Goal: Task Accomplishment & Management: Complete application form

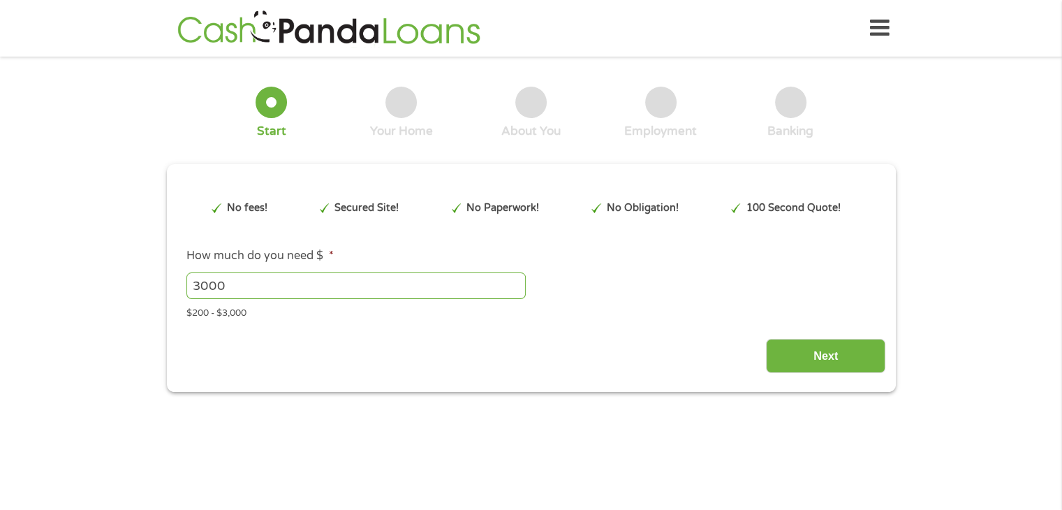
type input "EAIaIQobChMIop26spuTkAMVDS_OBx3ZQhybEAAYAiAAEgK54_D_BwE"
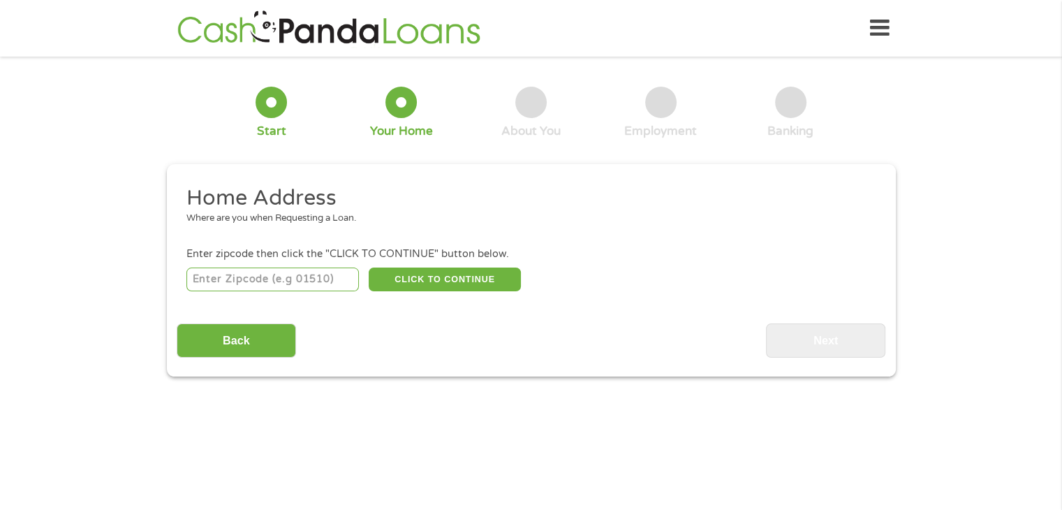
click at [270, 280] on input "number" at bounding box center [272, 279] width 172 height 24
type input "49855"
select select "[US_STATE]"
click at [452, 286] on button "CLICK TO CONTINUE" at bounding box center [445, 279] width 152 height 24
type input "49855"
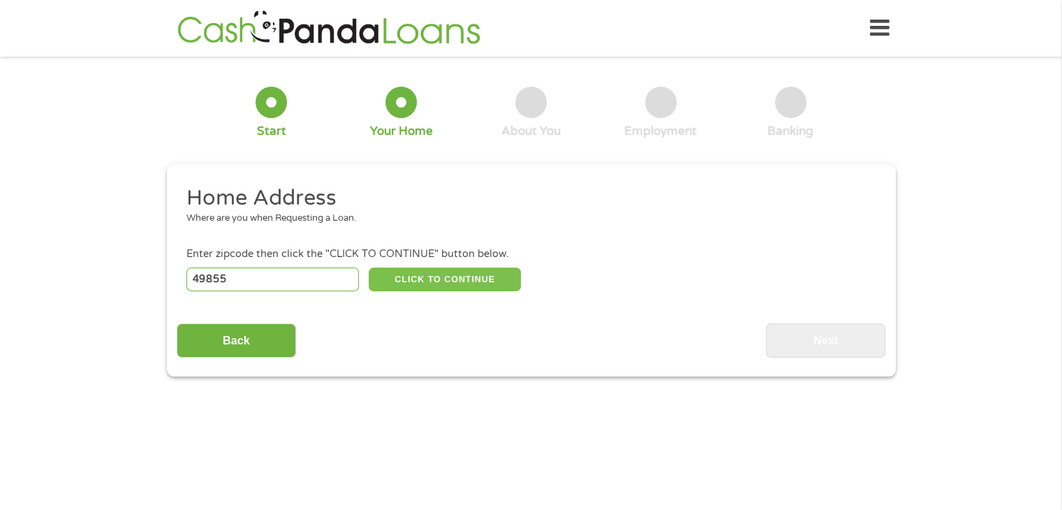
type input "Marquette"
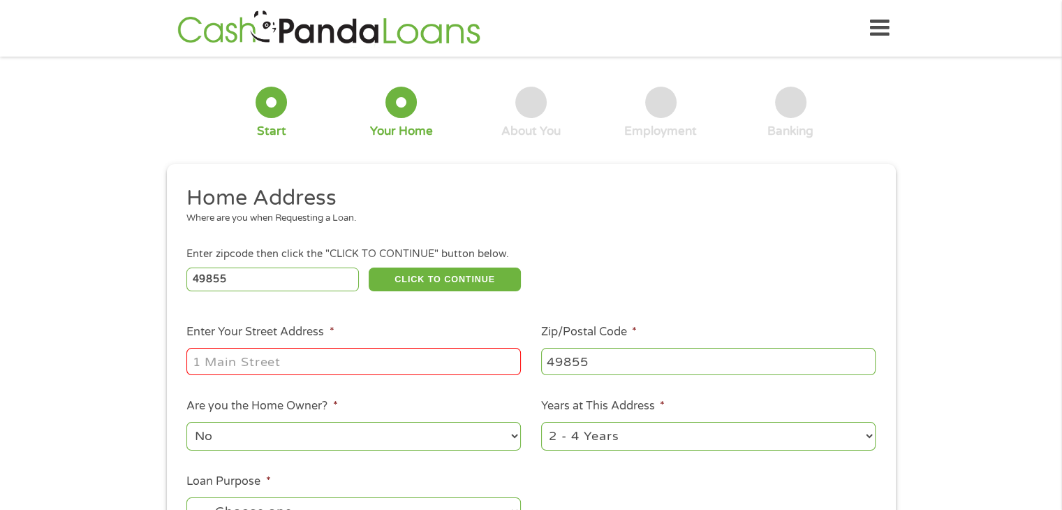
click at [380, 362] on input "Enter Your Street Address *" at bounding box center [353, 361] width 334 height 27
type input "[STREET_ADDRESS]"
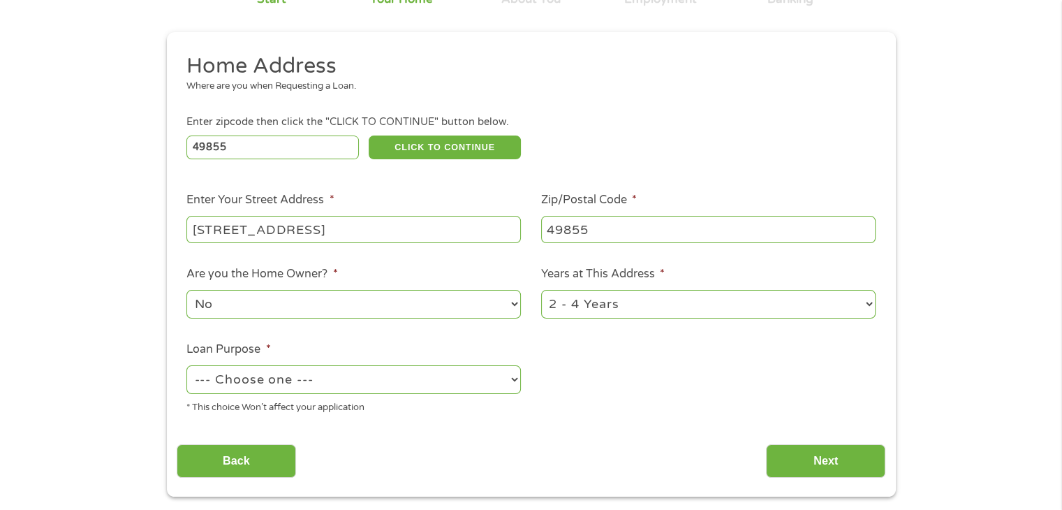
scroll to position [140, 0]
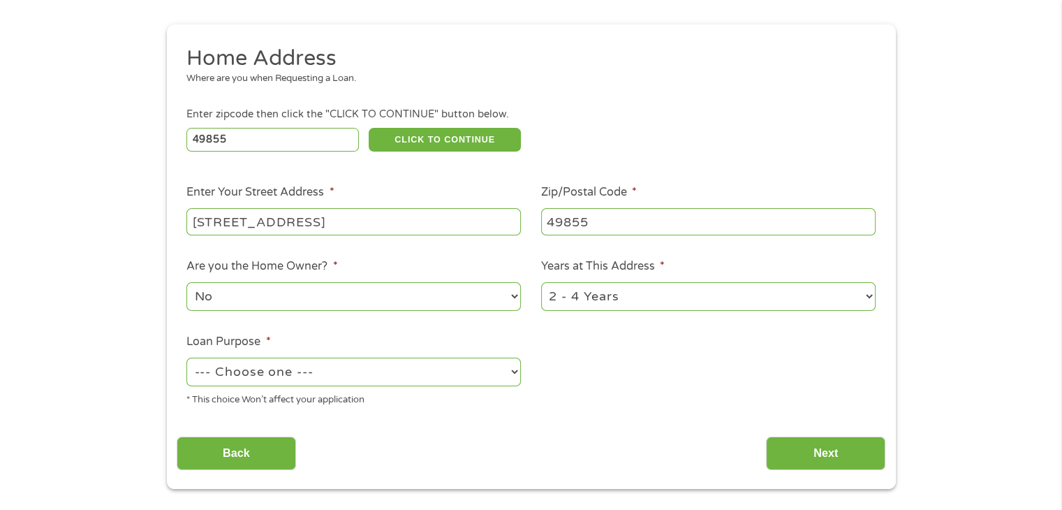
click at [435, 300] on select "No Yes" at bounding box center [353, 296] width 334 height 29
click at [186, 283] on select "No Yes" at bounding box center [353, 296] width 334 height 29
click at [646, 302] on select "1 Year or less 1 - 2 Years 2 - 4 Years Over 4 Years" at bounding box center [708, 296] width 334 height 29
select select "60months"
click at [541, 283] on select "1 Year or less 1 - 2 Years 2 - 4 Years Over 4 Years" at bounding box center [708, 296] width 334 height 29
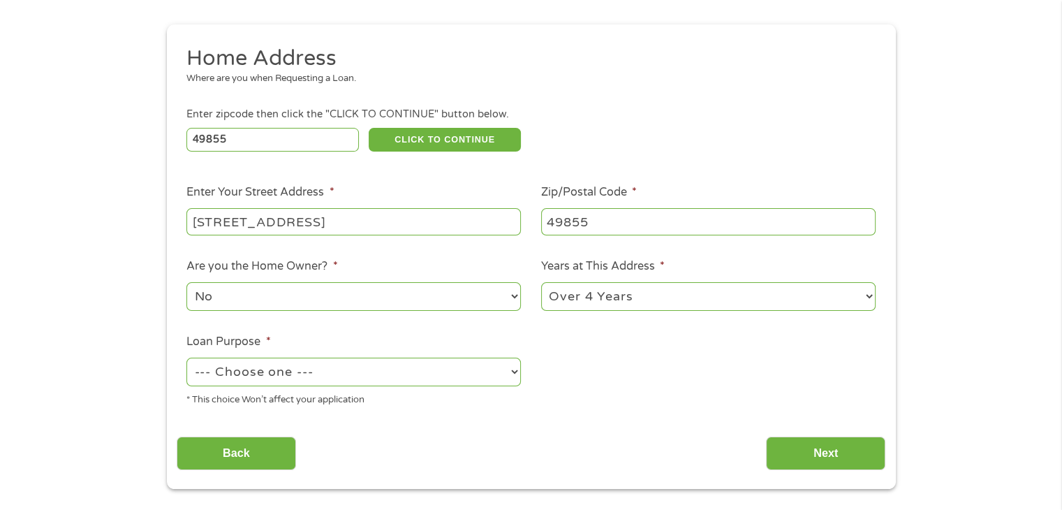
click at [351, 375] on select "--- Choose one --- Pay Bills Debt Consolidation Home Improvement Major Purchase…" at bounding box center [353, 371] width 334 height 29
select select "medicalexpenses"
click at [186, 359] on select "--- Choose one --- Pay Bills Debt Consolidation Home Improvement Major Purchase…" at bounding box center [353, 371] width 334 height 29
click at [821, 461] on input "Next" at bounding box center [825, 453] width 119 height 34
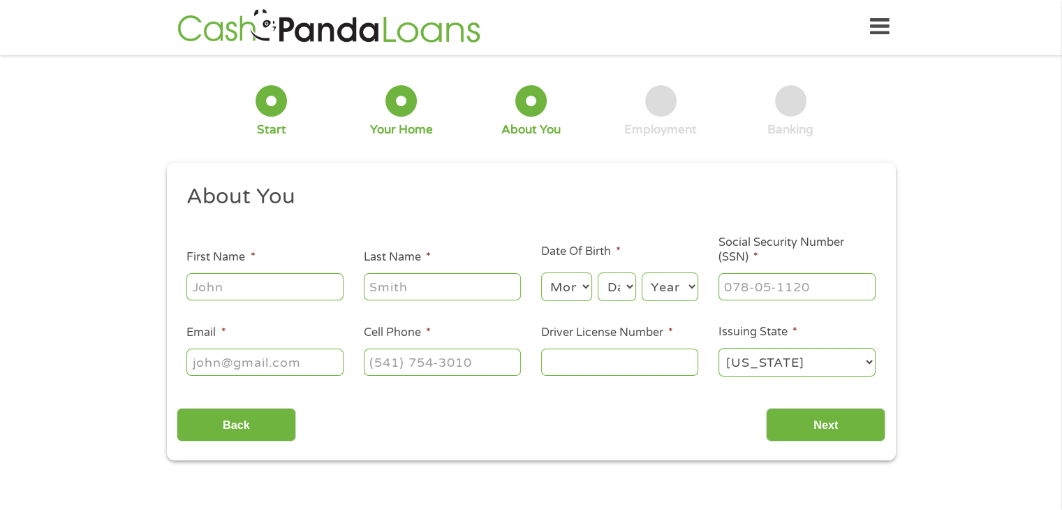
scroll to position [0, 0]
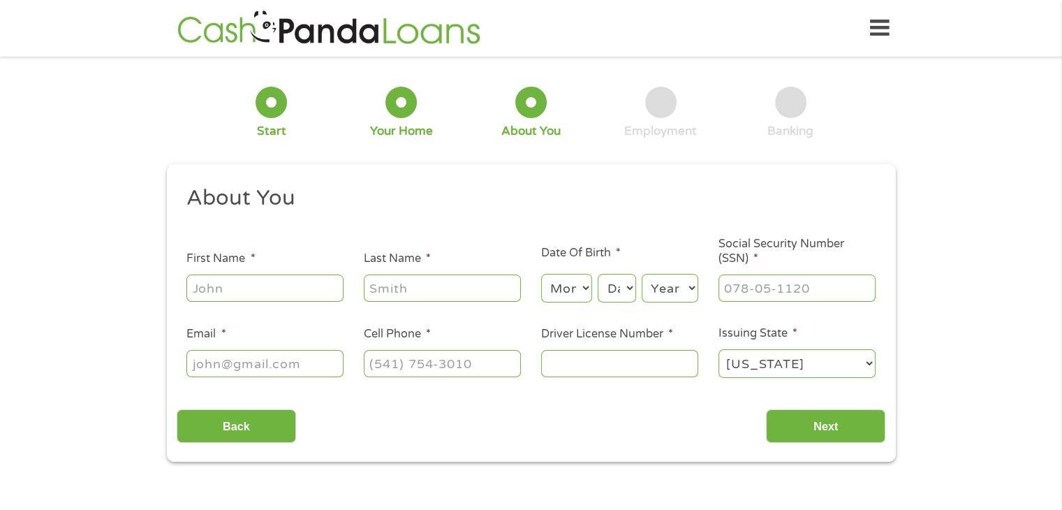
click at [304, 293] on input "First Name *" at bounding box center [264, 287] width 157 height 27
type input "[PERSON_NAME]"
type input "[EMAIL_ADDRESS][DOMAIN_NAME]"
click at [584, 292] on select "Month 1 2 3 4 5 6 7 8 9 10 11 12" at bounding box center [566, 288] width 51 height 29
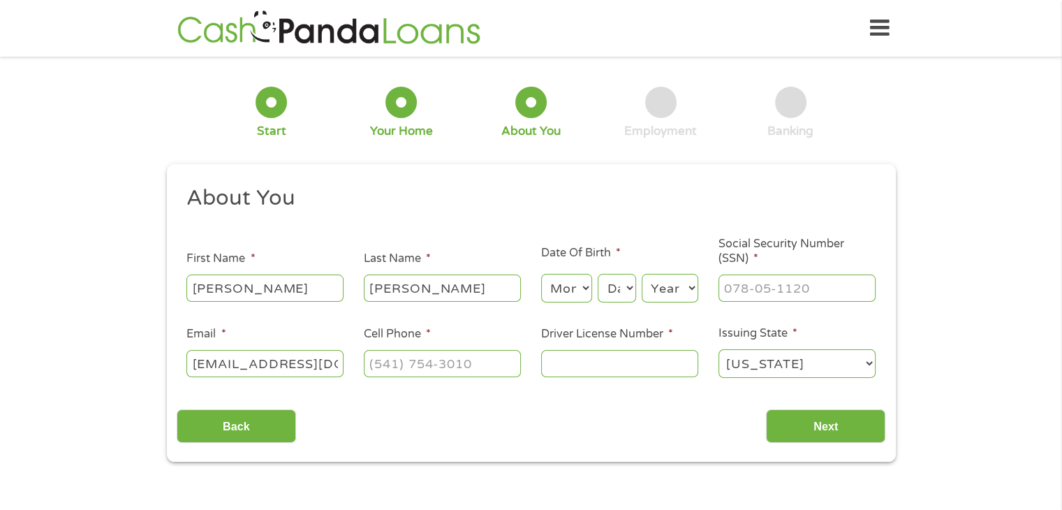
select select "7"
click at [541, 274] on select "Month 1 2 3 4 5 6 7 8 9 10 11 12" at bounding box center [566, 288] width 51 height 29
click at [615, 296] on select "Day 1 2 3 4 5 6 7 8 9 10 11 12 13 14 15 16 17 18 19 20 21 22 23 24 25 26 27 28 …" at bounding box center [617, 288] width 38 height 29
select select "30"
click at [598, 274] on select "Day 1 2 3 4 5 6 7 8 9 10 11 12 13 14 15 16 17 18 19 20 21 22 23 24 25 26 27 28 …" at bounding box center [617, 288] width 38 height 29
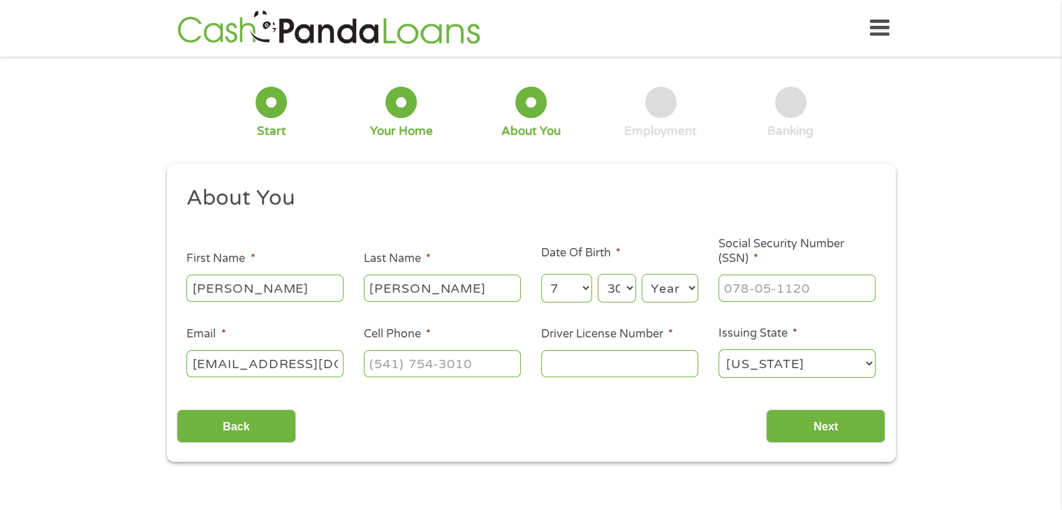
click at [650, 294] on select "Year [DATE] 2006 2005 2004 2003 2002 2001 2000 1999 1998 1997 1996 1995 1994 19…" at bounding box center [670, 288] width 57 height 29
select select "1988"
click at [642, 274] on select "Year [DATE] 2006 2005 2004 2003 2002 2001 2000 1999 1998 1997 1996 1995 1994 19…" at bounding box center [670, 288] width 57 height 29
click at [746, 294] on input "___-__-____" at bounding box center [796, 287] width 157 height 27
type input "378-11-6960"
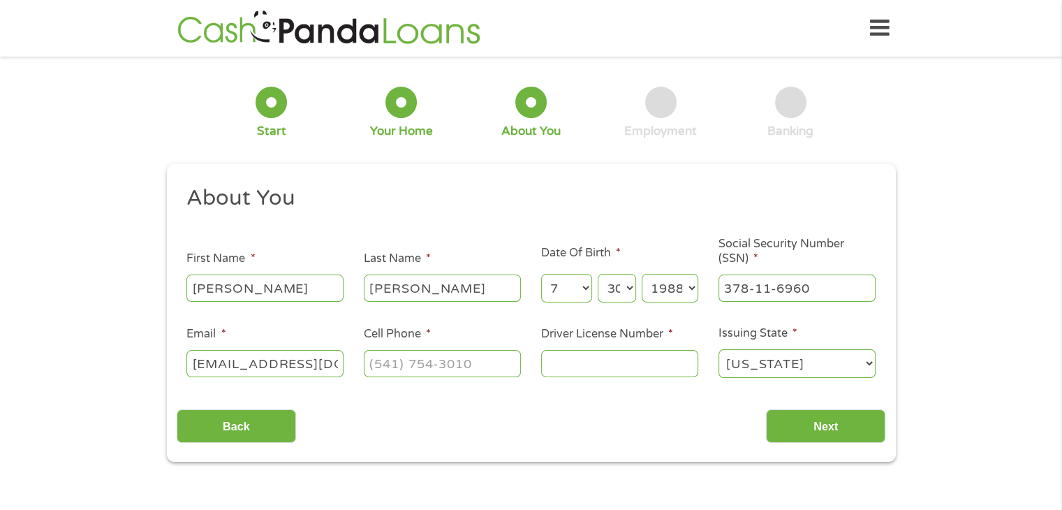
click at [562, 368] on input "Driver License Number *" at bounding box center [619, 363] width 157 height 27
type input "T620478585597"
click at [378, 369] on input "(___) ___-____" at bounding box center [442, 363] width 157 height 27
type input "[PHONE_NUMBER]"
drag, startPoint x: 325, startPoint y: 361, endPoint x: 159, endPoint y: 357, distance: 166.2
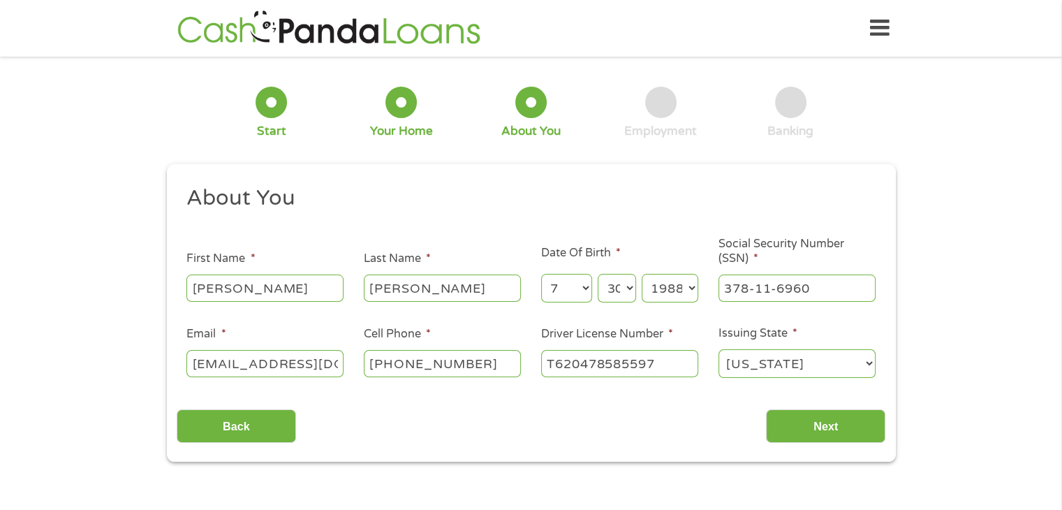
click at [159, 357] on div "1 Start 2 Your Home 3 About You 4 Employment 5 Banking 6 This field is hidden w…" at bounding box center [531, 263] width 754 height 395
type input "om"
drag, startPoint x: 153, startPoint y: 348, endPoint x: 75, endPoint y: 341, distance: 77.8
click at [77, 332] on div "1 Start 2 Your Home 3 About You 4 Employment 5 Banking 6 This field is hidden w…" at bounding box center [531, 263] width 1062 height 395
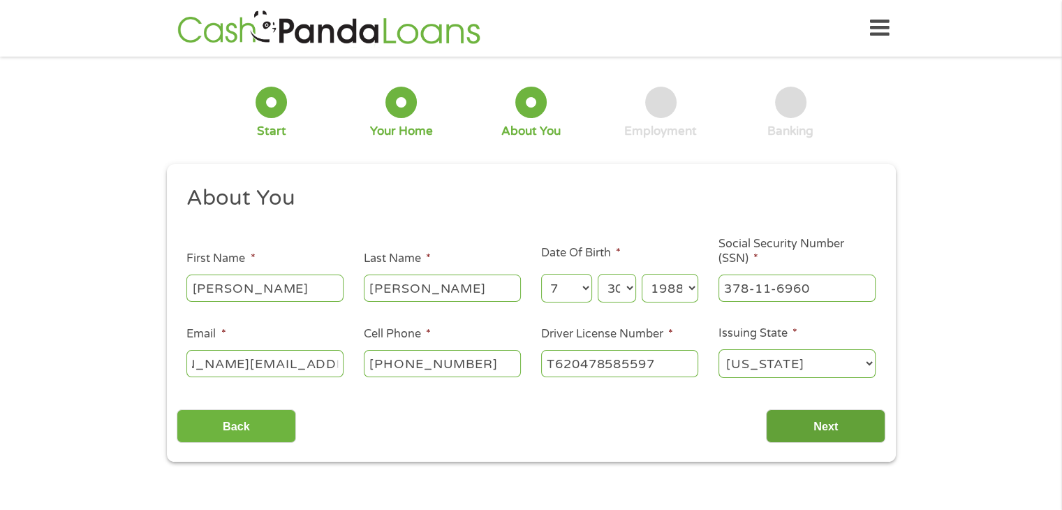
type input "[PERSON_NAME][EMAIL_ADDRESS][DOMAIN_NAME]"
click at [827, 428] on input "Next" at bounding box center [825, 426] width 119 height 34
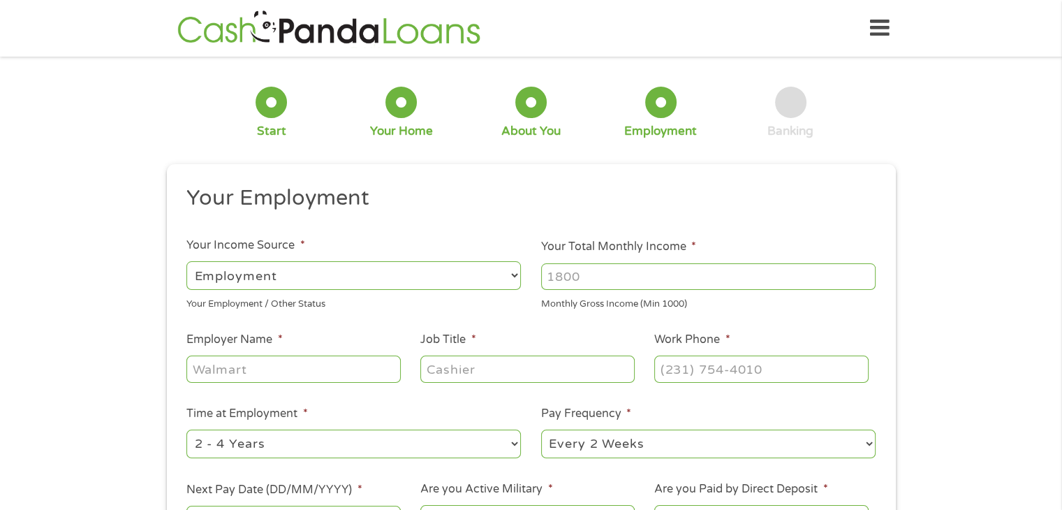
click at [827, 426] on li "Pay Frequency * --- Choose one --- Every 2 Weeks Every Week Monthly Semi-Monthly" at bounding box center [708, 432] width 355 height 55
drag, startPoint x: 599, startPoint y: 274, endPoint x: 524, endPoint y: 274, distance: 74.7
click at [524, 274] on ul "Your Employment Your Income Source * --- Choose one --- Employment [DEMOGRAPHIC…" at bounding box center [531, 365] width 709 height 362
type input "3000"
click at [256, 370] on input "Employer Name *" at bounding box center [293, 368] width 214 height 27
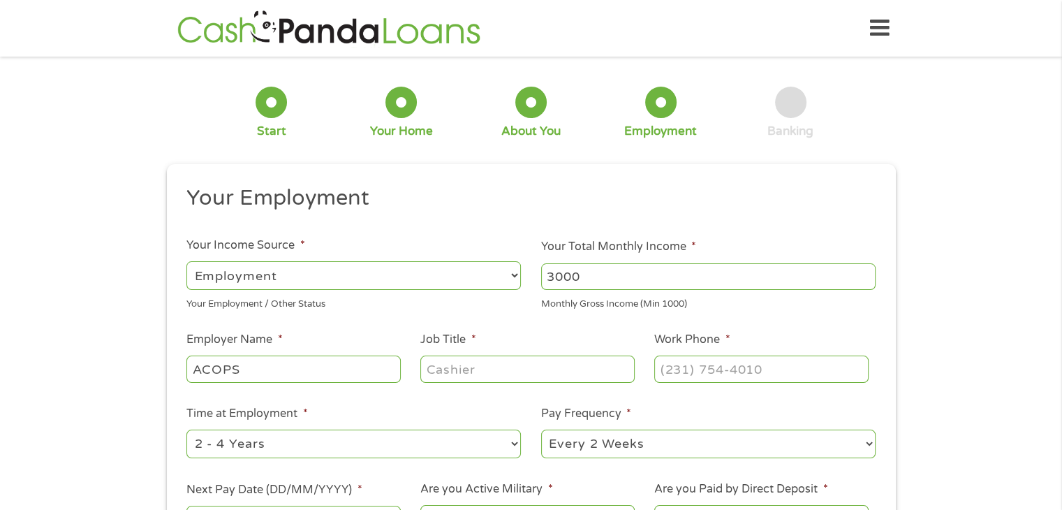
type input "ACOPS"
click at [449, 364] on input "Job Title *" at bounding box center [527, 368] width 214 height 27
type input "MA"
click at [660, 372] on input "(___) ___-____" at bounding box center [761, 368] width 214 height 27
type input "[PHONE_NUMBER]"
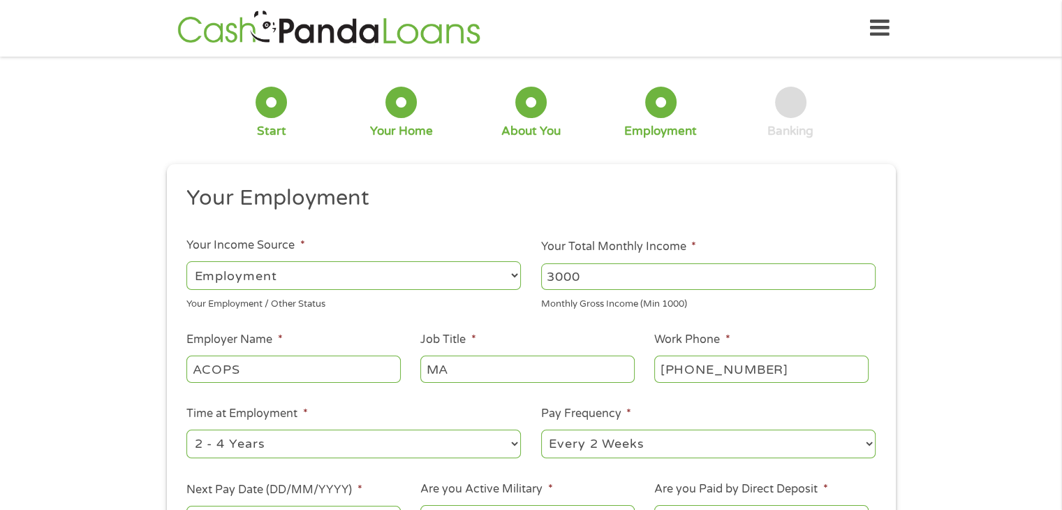
click at [586, 446] on select "--- Choose one --- Every 2 Weeks Every Week Monthly Semi-Monthly" at bounding box center [708, 443] width 334 height 29
click at [486, 407] on li "Time at Employment * --- Choose one --- 1 Year or less 1 - 2 Years 2 - 4 Years …" at bounding box center [354, 432] width 355 height 55
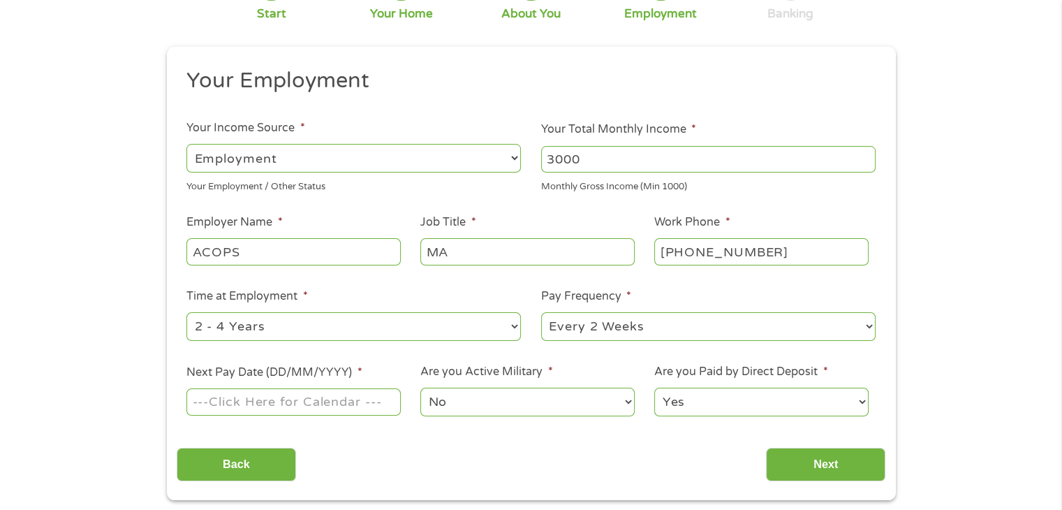
scroll to position [140, 0]
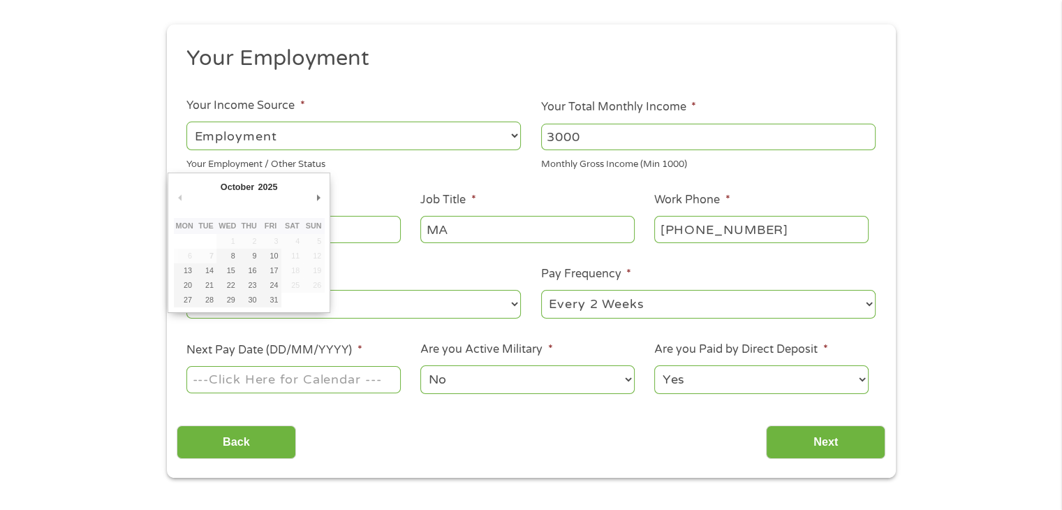
click at [203, 387] on input "Next Pay Date (DD/MM/YYYY) *" at bounding box center [293, 379] width 214 height 27
type input "[DATE]"
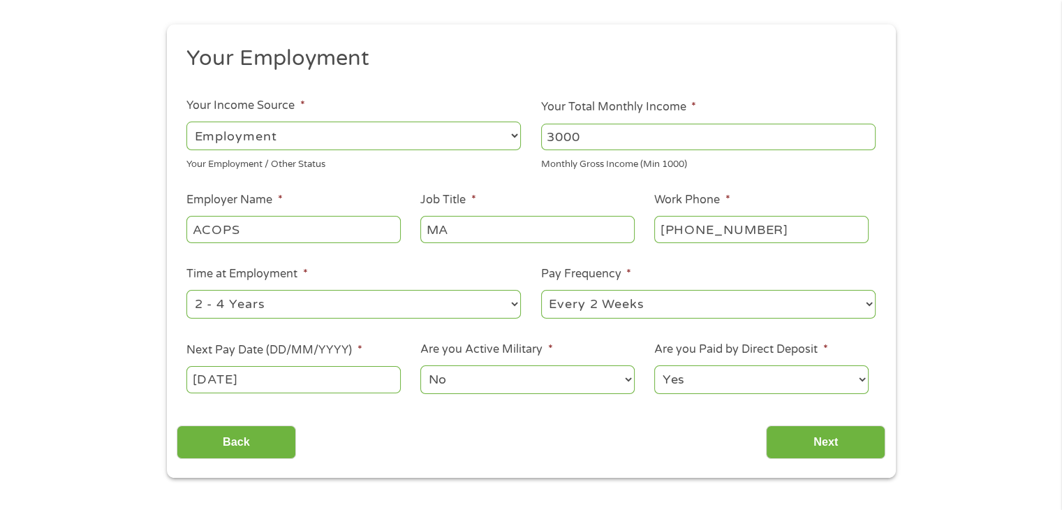
click at [760, 380] on select "Yes No" at bounding box center [761, 379] width 214 height 29
click at [511, 423] on div "Back Next" at bounding box center [531, 437] width 709 height 44
drag, startPoint x: 841, startPoint y: 441, endPoint x: 827, endPoint y: 445, distance: 14.8
click at [838, 441] on input "Next" at bounding box center [825, 442] width 119 height 34
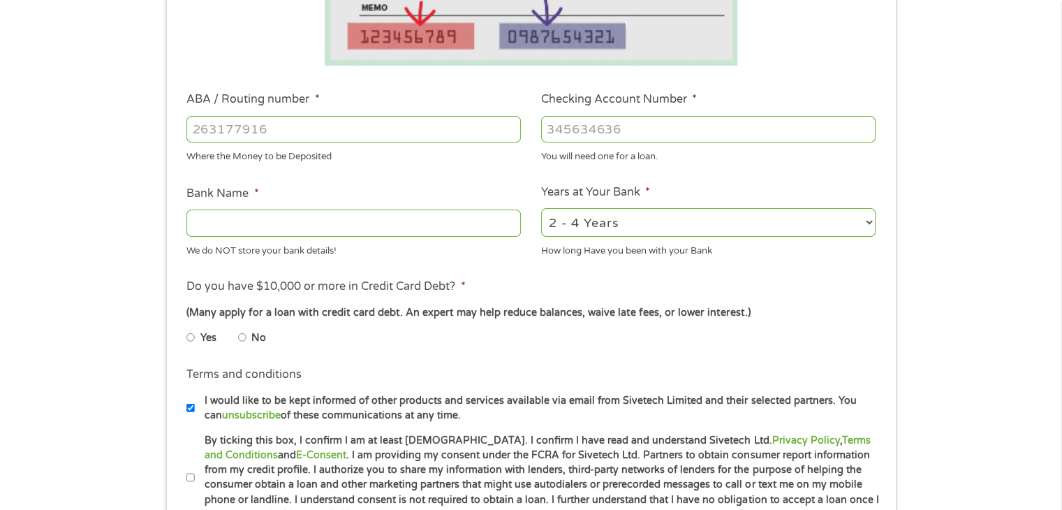
scroll to position [349, 0]
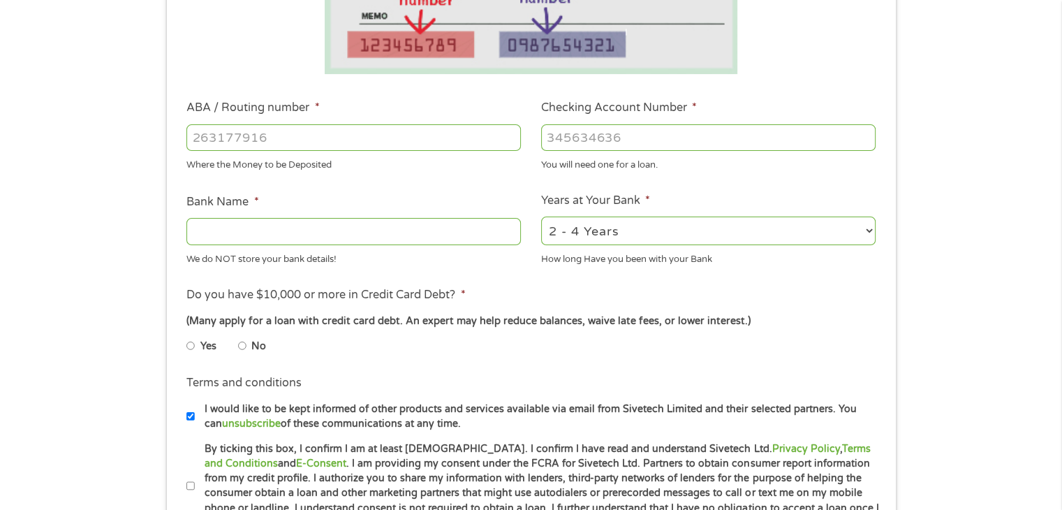
click at [241, 347] on input "No" at bounding box center [242, 345] width 8 height 22
radio input "true"
click at [345, 241] on input "Bank Name *" at bounding box center [353, 231] width 334 height 27
type input "Embers"
click at [327, 135] on input "ABA / Routing number *" at bounding box center [353, 137] width 334 height 27
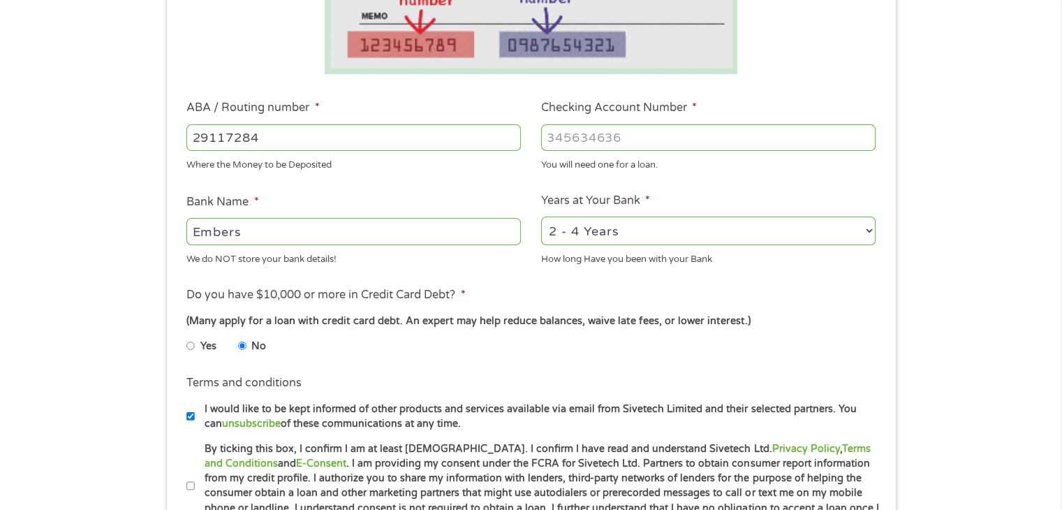
type input "291172844"
type input "UP [DEMOGRAPHIC_DATA] CU"
type input "291172844"
click at [603, 150] on input "Checking Account Number *" at bounding box center [708, 137] width 334 height 27
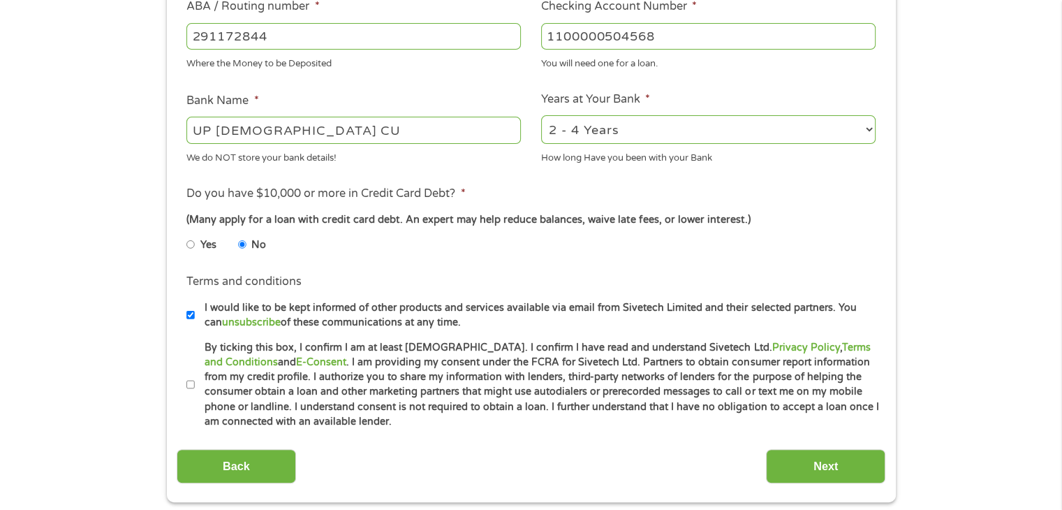
scroll to position [628, 0]
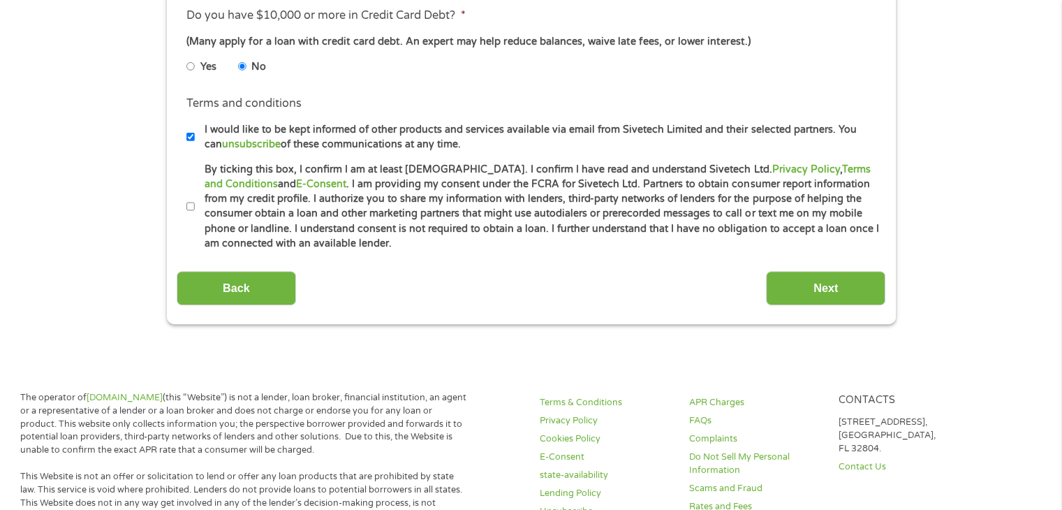
type input "1100000504568"
click at [192, 207] on input "By ticking this box, I confirm I am at least [DEMOGRAPHIC_DATA]. I confirm I ha…" at bounding box center [190, 206] width 8 height 22
checkbox input "true"
click at [817, 283] on input "Next" at bounding box center [825, 288] width 119 height 34
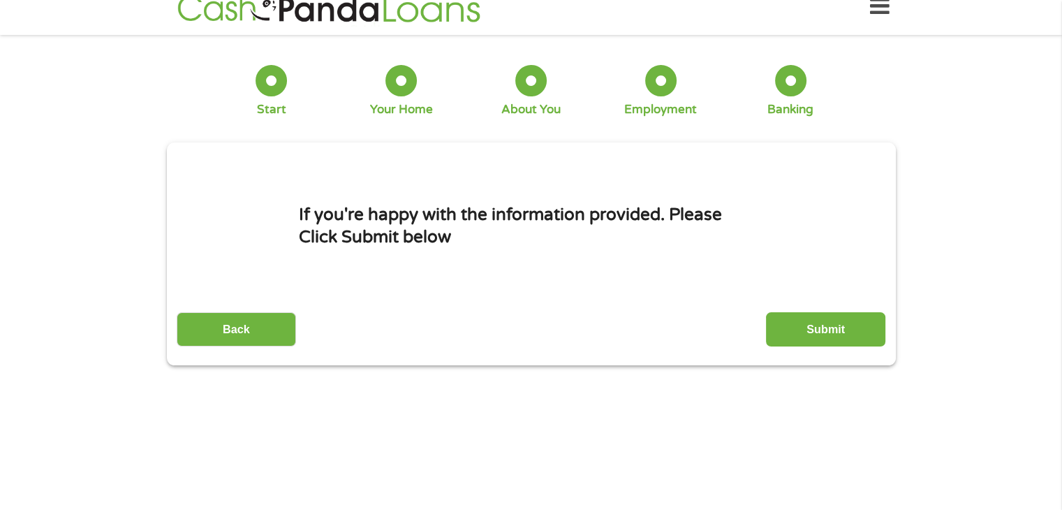
scroll to position [0, 0]
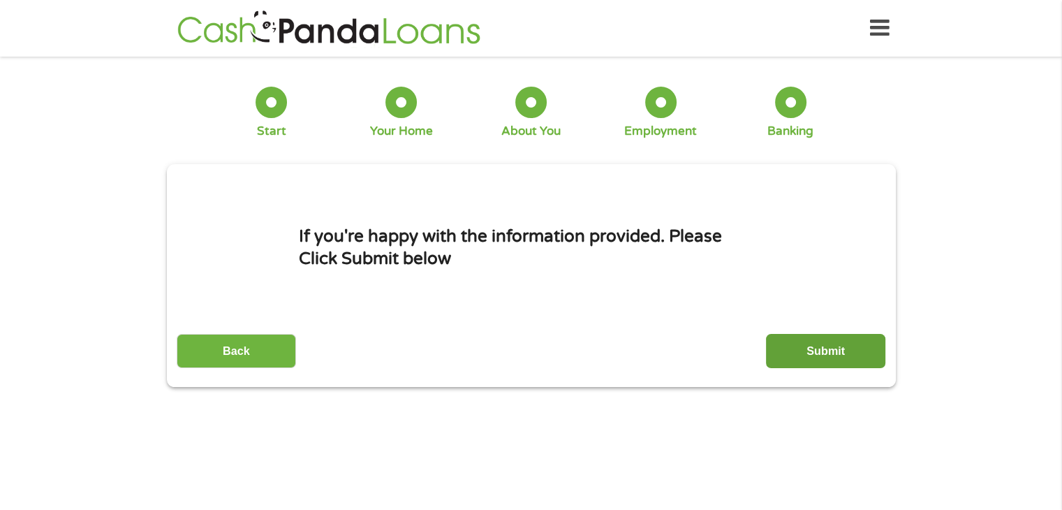
click at [823, 351] on input "Submit" at bounding box center [825, 351] width 119 height 34
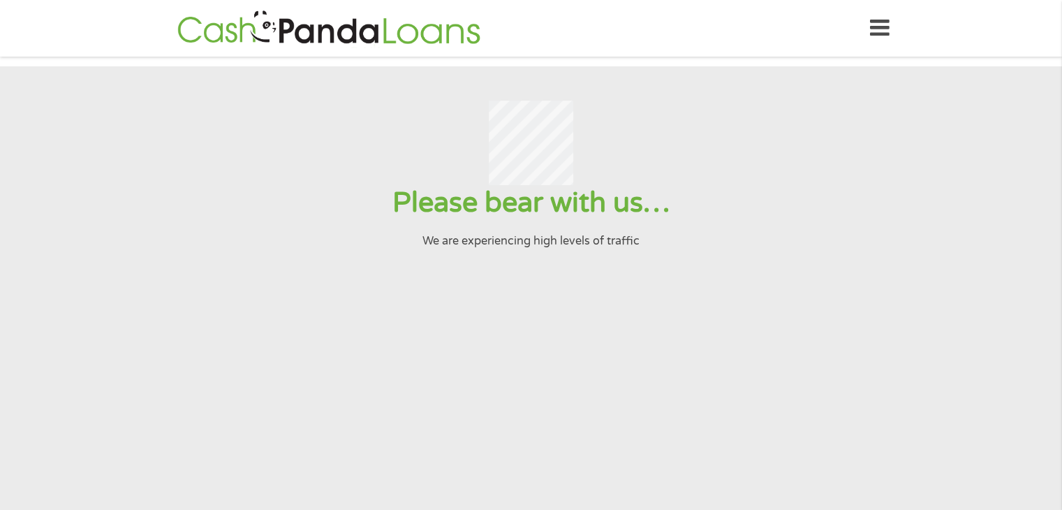
click at [535, 431] on section "Please bear with us… We are experiencing high levels of traffic" at bounding box center [531, 301] width 1062 height 471
